Goal: Information Seeking & Learning: Learn about a topic

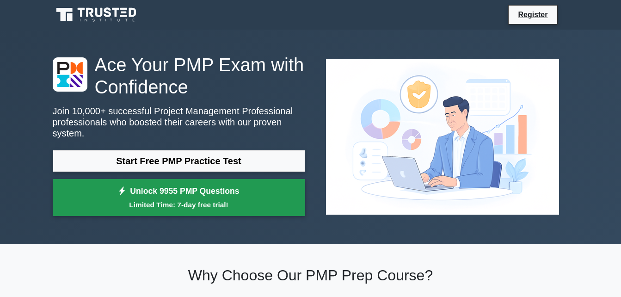
click at [179, 199] on small "Limited Time: 7-day free trial!" at bounding box center [178, 204] width 229 height 11
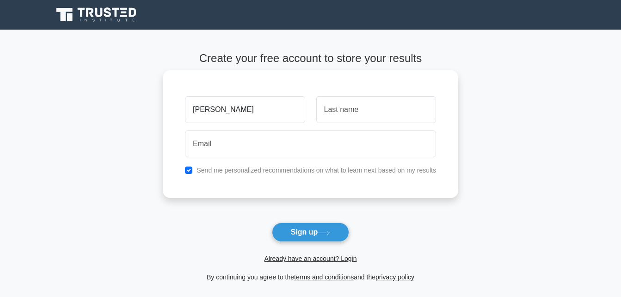
type input "[PERSON_NAME]"
click at [325, 104] on input "text" at bounding box center [376, 109] width 120 height 27
type input "Radcliffe"
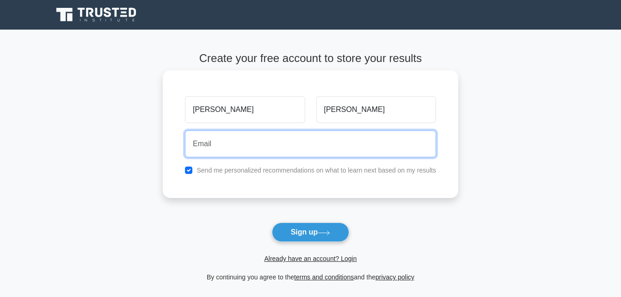
click at [221, 145] on input "email" at bounding box center [310, 143] width 251 height 27
type input "rdorrell1974@gmail.com"
click at [272, 222] on button "Sign up" at bounding box center [311, 231] width 78 height 19
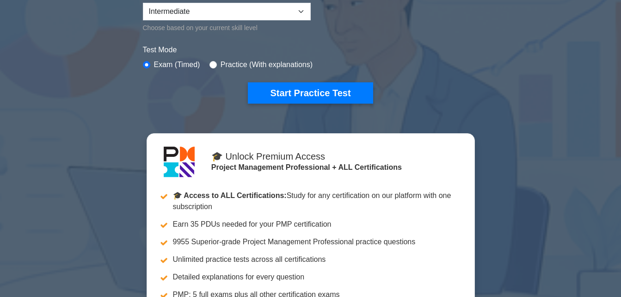
scroll to position [271, 0]
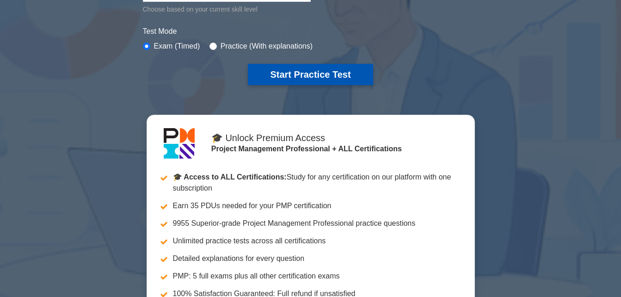
click at [281, 76] on button "Start Practice Test" at bounding box center [310, 74] width 125 height 21
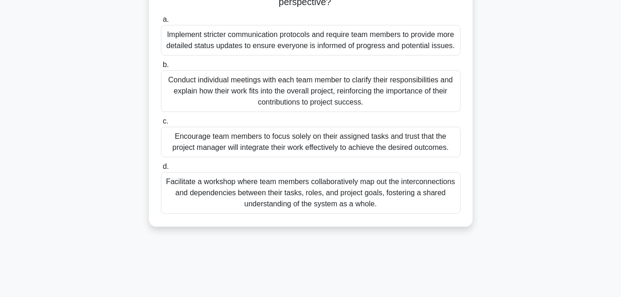
scroll to position [148, 0]
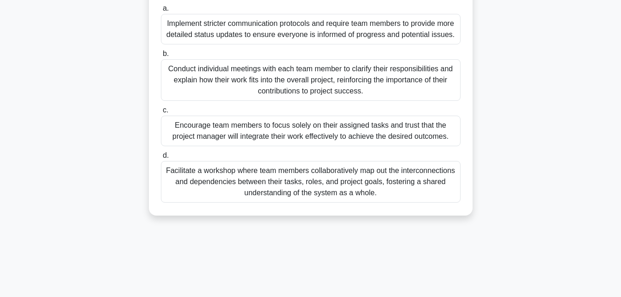
click at [195, 171] on div "Facilitate a workshop where team members collaboratively map out the interconne…" at bounding box center [311, 182] width 300 height 42
click at [161, 159] on input "d. Facilitate a workshop where team members collaboratively map out the interco…" at bounding box center [161, 156] width 0 height 6
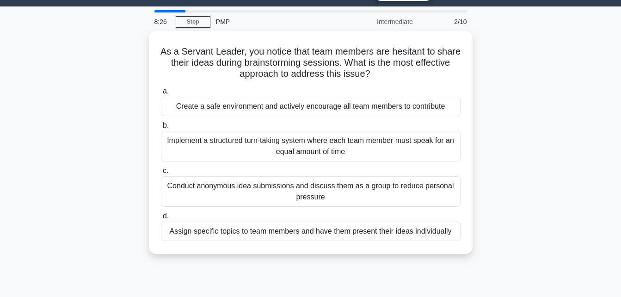
scroll to position [0, 0]
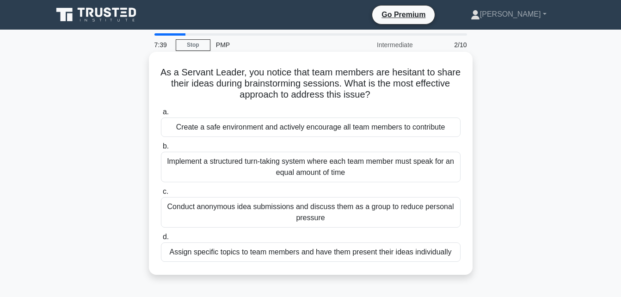
click at [287, 129] on div "Create a safe environment and actively encourage all team members to contribute" at bounding box center [311, 126] width 300 height 19
click at [161, 115] on input "a. Create a safe environment and actively encourage all team members to contrib…" at bounding box center [161, 112] width 0 height 6
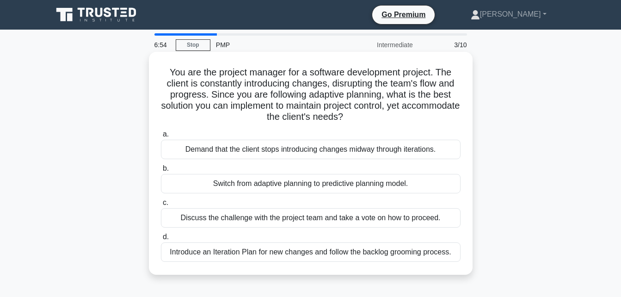
click at [331, 220] on div "Discuss the challenge with the project team and take a vote on how to proceed." at bounding box center [311, 217] width 300 height 19
click at [161, 206] on input "c. Discuss the challenge with the project team and take a vote on how to procee…" at bounding box center [161, 203] width 0 height 6
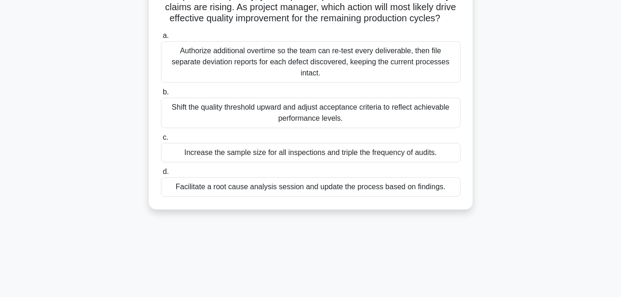
scroll to position [117, 0]
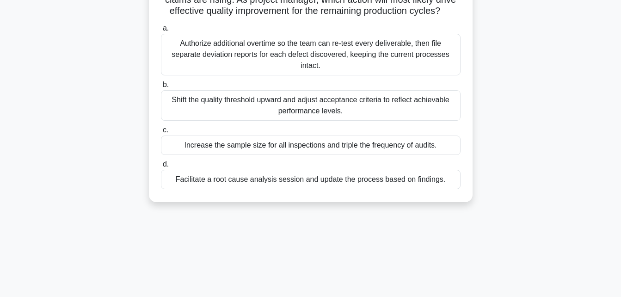
click at [374, 189] on div "Facilitate a root cause analysis session and update the process based on findin…" at bounding box center [311, 179] width 300 height 19
click at [161, 167] on input "d. Facilitate a root cause analysis session and update the process based on fin…" at bounding box center [161, 164] width 0 height 6
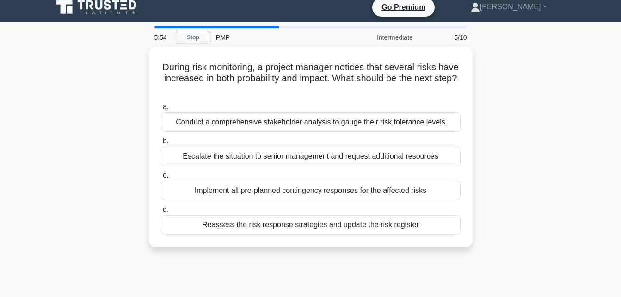
scroll to position [0, 0]
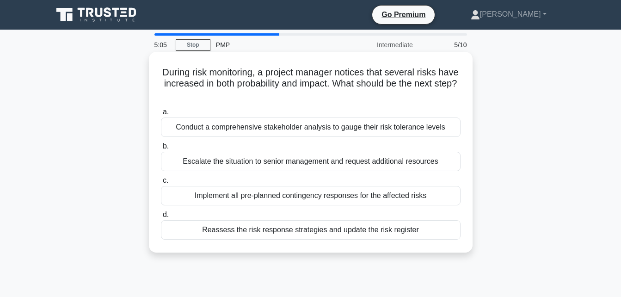
click at [312, 129] on div "Conduct a comprehensive stakeholder analysis to gauge their risk tolerance leve…" at bounding box center [311, 126] width 300 height 19
click at [161, 115] on input "a. Conduct a comprehensive stakeholder analysis to gauge their risk tolerance l…" at bounding box center [161, 112] width 0 height 6
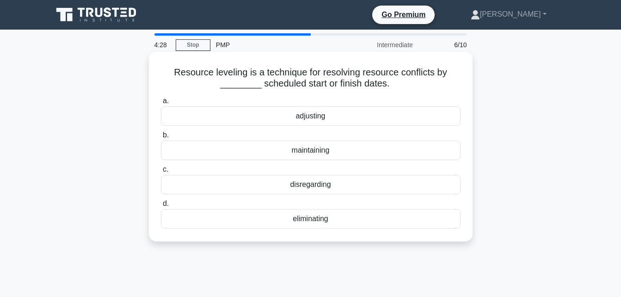
click at [321, 151] on div "maintaining" at bounding box center [311, 150] width 300 height 19
click at [161, 138] on input "b. maintaining" at bounding box center [161, 135] width 0 height 6
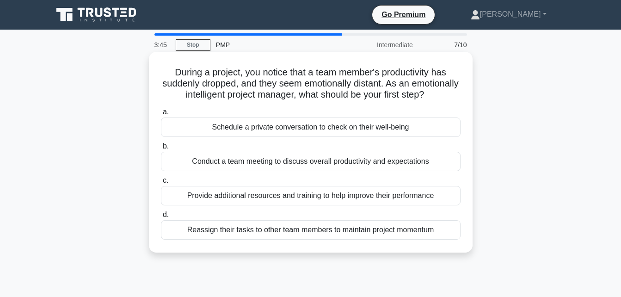
click at [198, 205] on div "Provide additional resources and training to help improve their performance" at bounding box center [311, 195] width 300 height 19
click at [161, 184] on input "c. Provide additional resources and training to help improve their performance" at bounding box center [161, 181] width 0 height 6
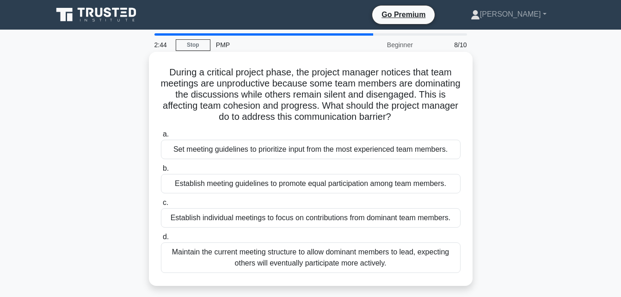
click at [203, 183] on div "Establish meeting guidelines to promote equal participation among team members." at bounding box center [311, 183] width 300 height 19
click at [161, 172] on input "b. Establish meeting guidelines to promote equal participation among team membe…" at bounding box center [161, 169] width 0 height 6
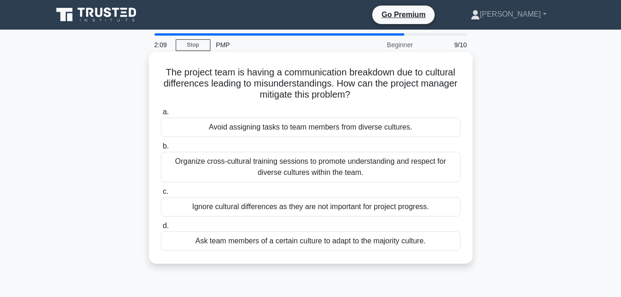
click at [200, 159] on div "Organize cross-cultural training sessions to promote understanding and respect …" at bounding box center [311, 167] width 300 height 31
click at [161, 149] on input "b. Organize cross-cultural training sessions to promote understanding and respe…" at bounding box center [161, 146] width 0 height 6
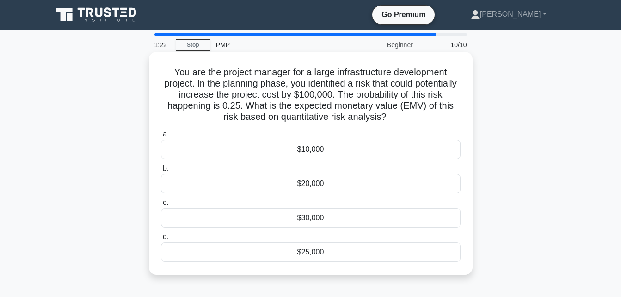
click at [166, 237] on span "d." at bounding box center [166, 237] width 6 height 8
click at [161, 237] on input "d. $25,000" at bounding box center [161, 237] width 0 height 6
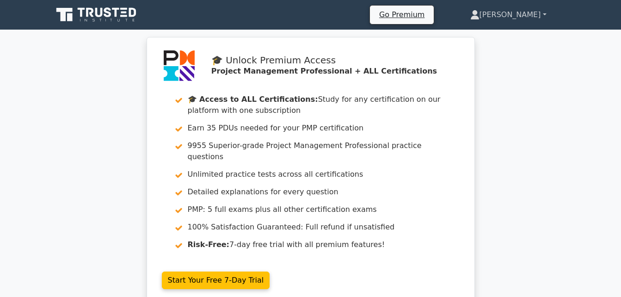
click at [544, 14] on link "[PERSON_NAME]" at bounding box center [508, 15] width 121 height 18
click at [519, 13] on link "[PERSON_NAME]" at bounding box center [508, 15] width 121 height 18
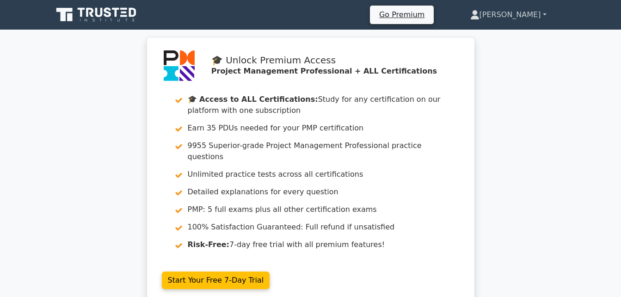
click at [519, 13] on link "[PERSON_NAME]" at bounding box center [508, 15] width 121 height 18
click at [430, 15] on link "Go Premium" at bounding box center [402, 14] width 56 height 12
